Goal: Task Accomplishment & Management: Manage account settings

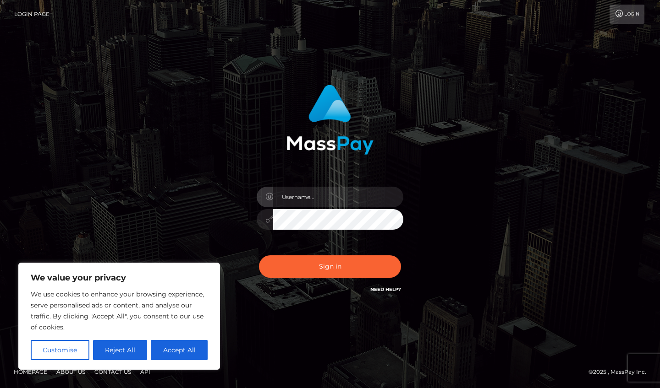
click at [175, 352] on button "Accept All" at bounding box center [179, 350] width 57 height 20
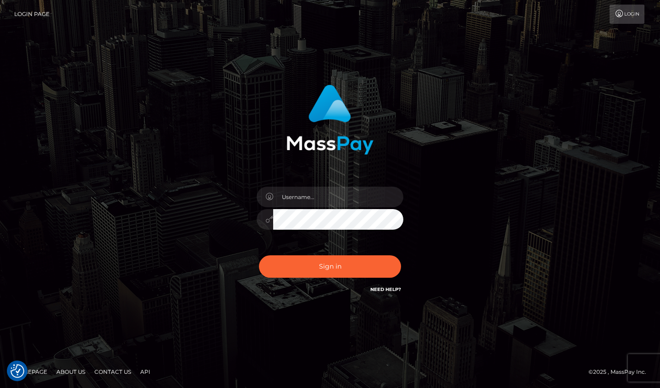
checkbox input "true"
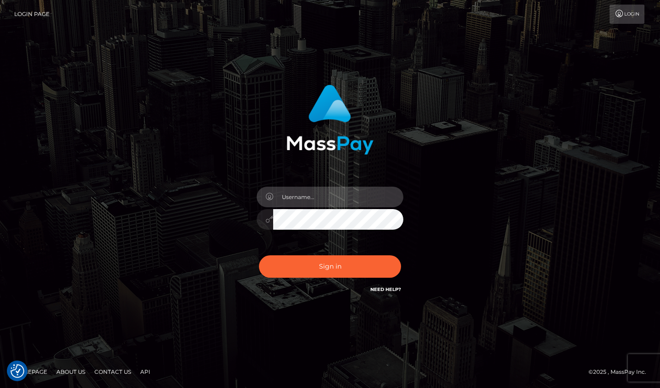
click at [288, 198] on input "text" at bounding box center [338, 197] width 130 height 21
type input "[EMAIL_ADDRESS][DOMAIN_NAME]"
click at [330, 267] on button "Sign in" at bounding box center [330, 267] width 142 height 22
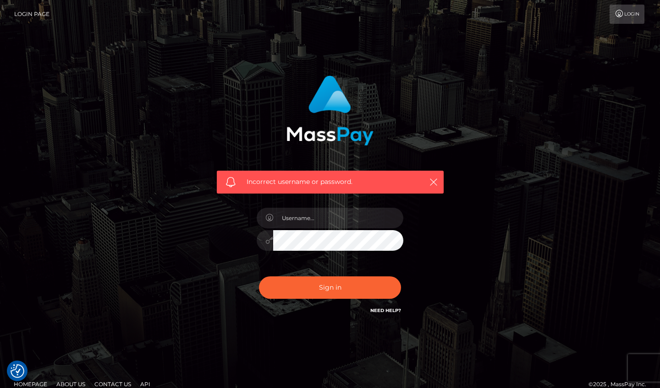
checkbox input "true"
click at [436, 182] on icon "button" at bounding box center [433, 182] width 9 height 9
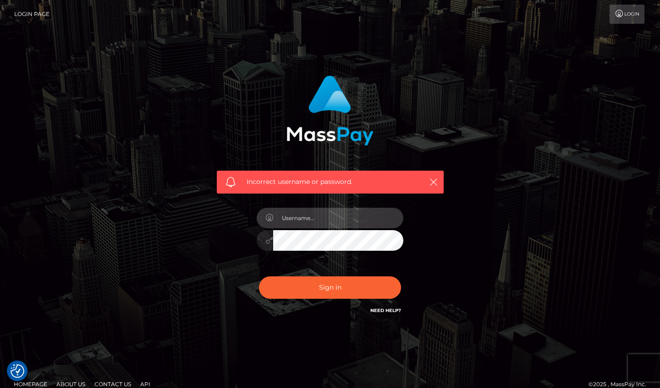
type input "p"
type input "[EMAIL_ADDRESS][DOMAIN_NAME]"
click at [330, 287] on button "Sign in" at bounding box center [330, 288] width 142 height 22
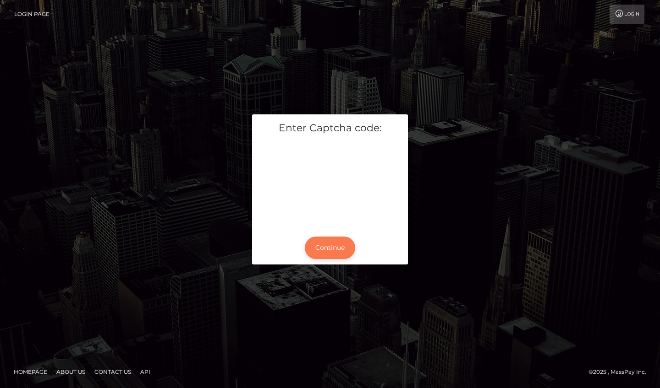
click at [339, 246] on button "Continue" at bounding box center [330, 248] width 50 height 22
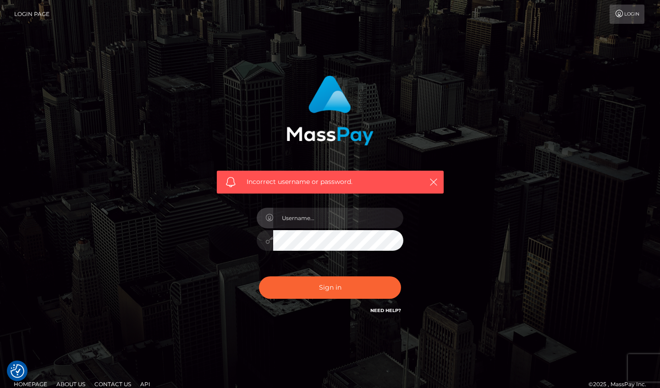
checkbox input "true"
click at [434, 183] on icon "button" at bounding box center [433, 182] width 9 height 9
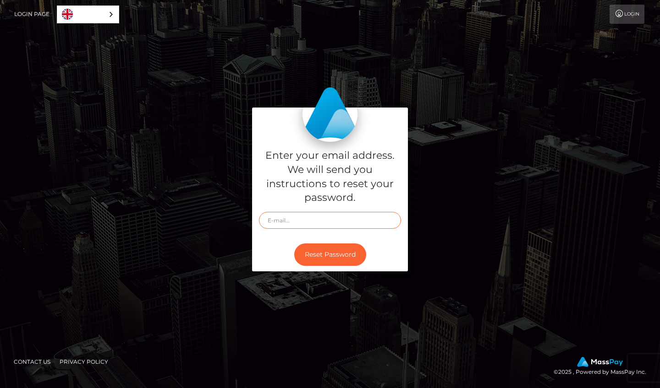
type input "bake17948@gmail.com"
click at [339, 256] on button "Reset Password" at bounding box center [330, 255] width 72 height 22
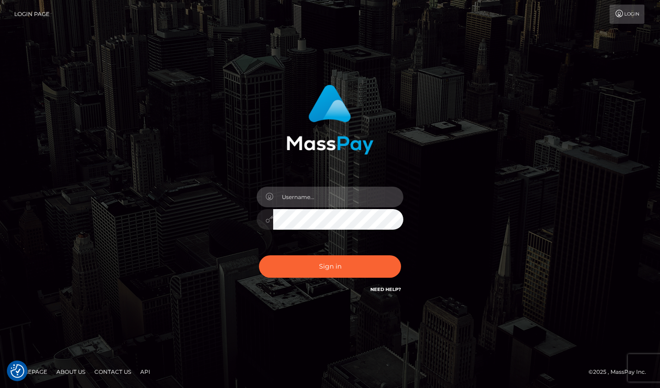
type input "[EMAIL_ADDRESS][DOMAIN_NAME]"
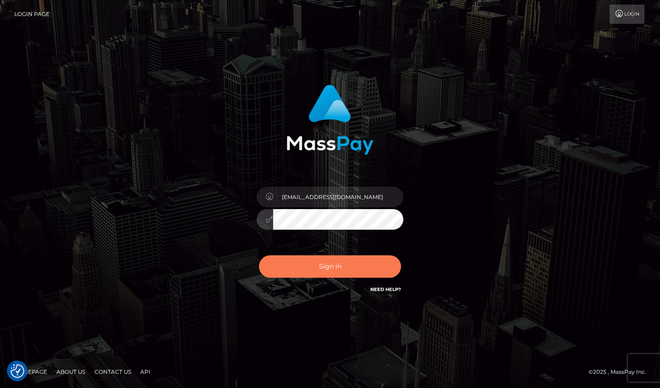
click at [331, 259] on button "Sign in" at bounding box center [330, 267] width 142 height 22
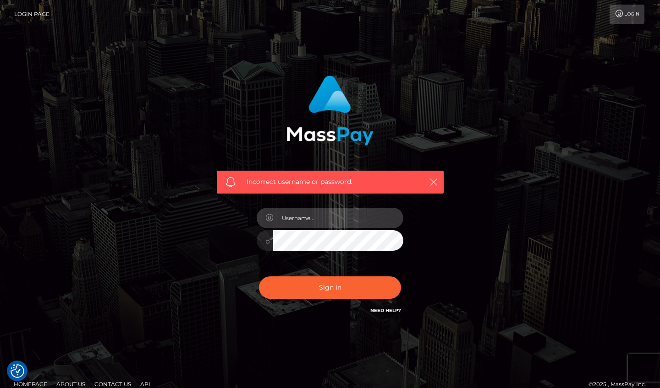
type input "bake17948@gmail.com"
click at [330, 287] on button "Sign in" at bounding box center [330, 288] width 142 height 22
checkbox input "true"
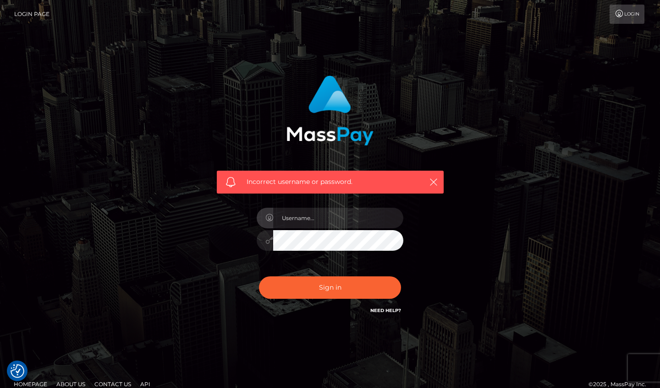
checkbox input "true"
click at [436, 183] on icon "button" at bounding box center [433, 182] width 9 height 9
click at [438, 181] on button "button" at bounding box center [432, 181] width 11 height 11
click at [310, 218] on input "text" at bounding box center [338, 218] width 130 height 21
type input "[EMAIL_ADDRESS][DOMAIN_NAME]"
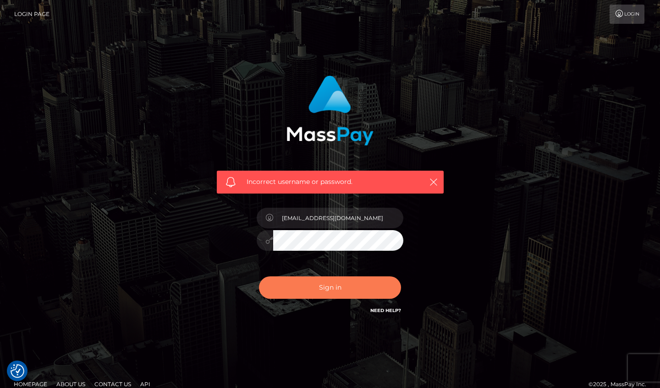
click at [348, 287] on button "Sign in" at bounding box center [330, 288] width 142 height 22
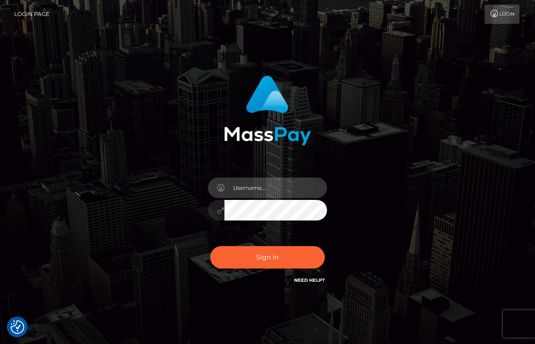
type input "[EMAIL_ADDRESS][DOMAIN_NAME]"
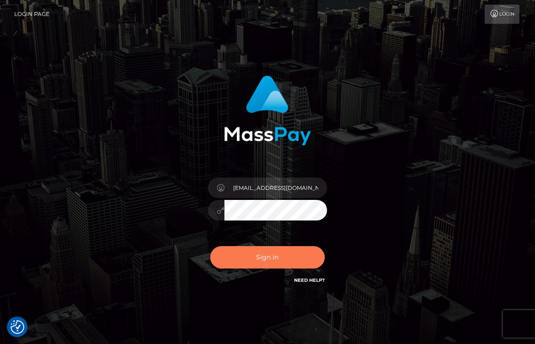
click at [267, 258] on button "Sign in" at bounding box center [267, 257] width 115 height 22
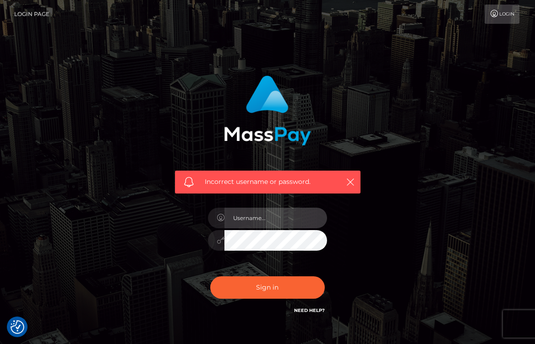
checkbox input "true"
click at [313, 312] on link "Need Help?" at bounding box center [309, 311] width 31 height 6
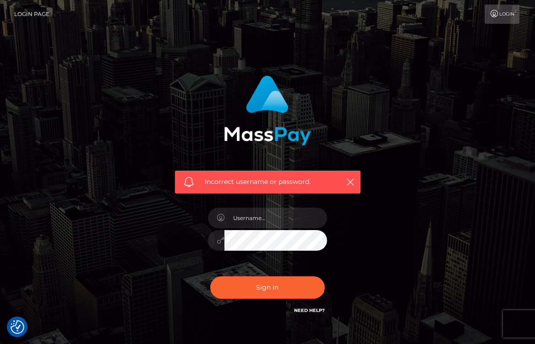
click at [499, 15] on link "Login" at bounding box center [502, 14] width 35 height 19
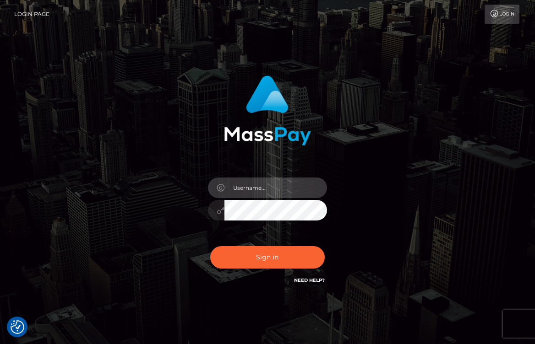
type input "[EMAIL_ADDRESS][DOMAIN_NAME]"
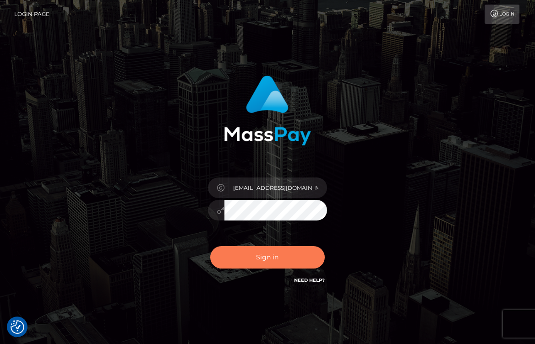
click at [270, 256] on button "Sign in" at bounding box center [267, 257] width 115 height 22
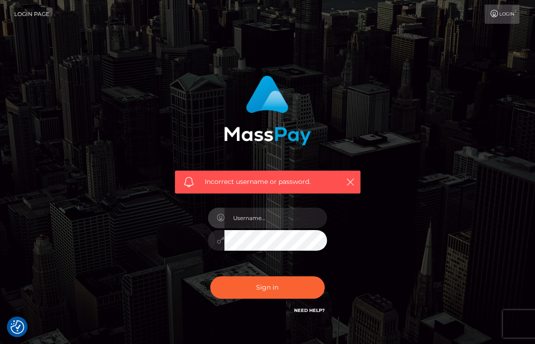
checkbox input "true"
click at [493, 18] on link "Login" at bounding box center [502, 14] width 35 height 19
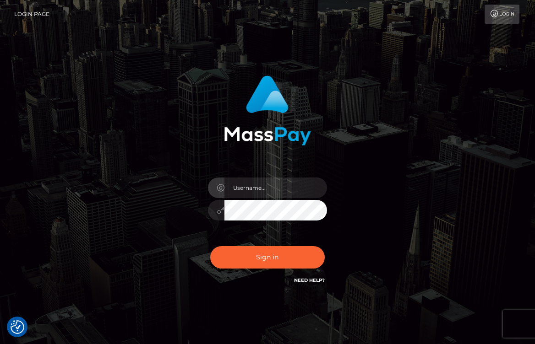
checkbox input "true"
type input "[EMAIL_ADDRESS][DOMAIN_NAME]"
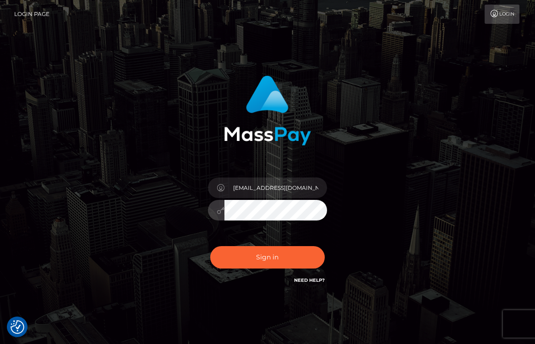
click at [267, 257] on button "Sign in" at bounding box center [267, 257] width 115 height 22
